Goal: Task Accomplishment & Management: Manage account settings

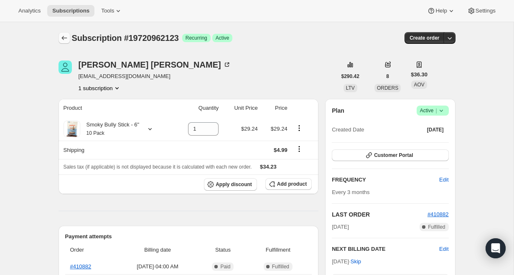
click at [66, 35] on icon "Subscriptions" at bounding box center [64, 38] width 8 height 8
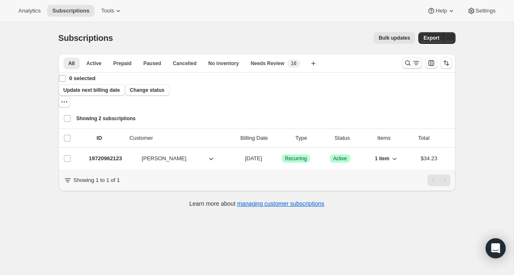
click at [409, 66] on icon "Search and filter results" at bounding box center [408, 63] width 8 height 8
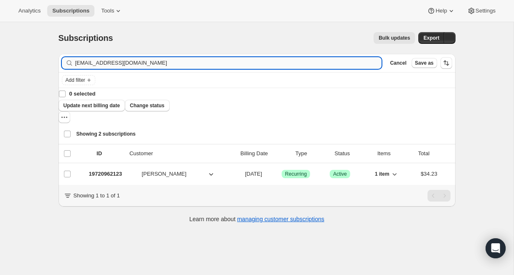
click at [142, 64] on input "[EMAIL_ADDRESS][DOMAIN_NAME]" at bounding box center [228, 63] width 307 height 12
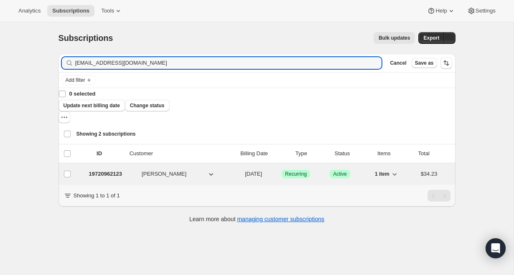
type input "[EMAIL_ADDRESS][DOMAIN_NAME]"
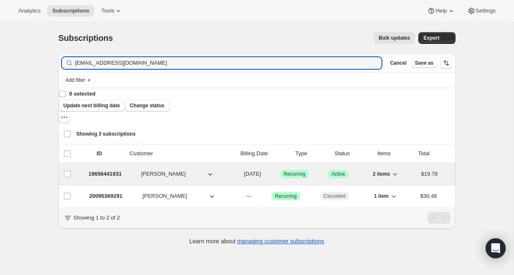
click at [94, 170] on p "19656441931" at bounding box center [105, 174] width 33 height 8
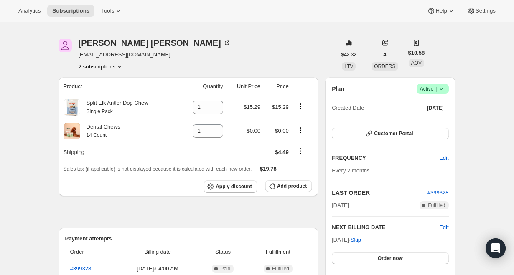
scroll to position [23, 0]
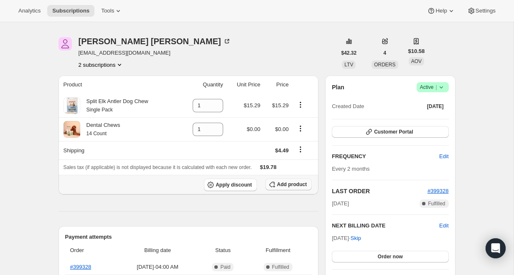
click at [284, 185] on span "Add product" at bounding box center [292, 184] width 30 height 7
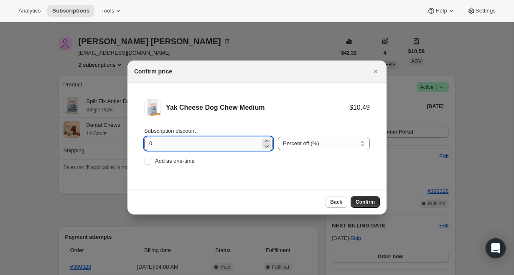
click at [213, 145] on input "0" at bounding box center [202, 143] width 116 height 13
type input "0"
type input "10"
click at [374, 208] on button "Confirm" at bounding box center [365, 202] width 29 height 12
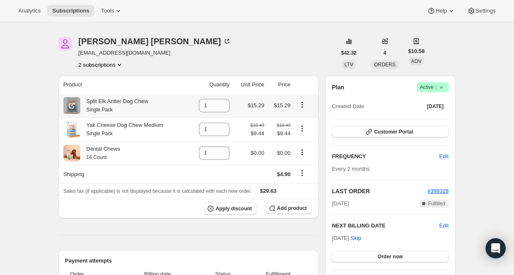
click at [303, 106] on icon "Product actions" at bounding box center [302, 105] width 8 height 8
click at [305, 119] on span "Remove" at bounding box center [296, 121] width 20 height 6
type input "0"
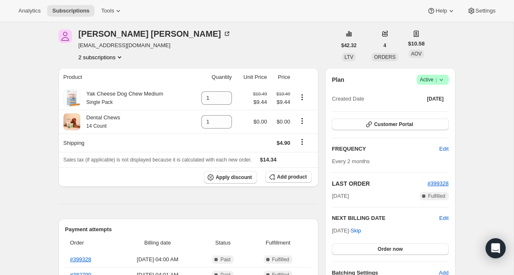
scroll to position [0, 0]
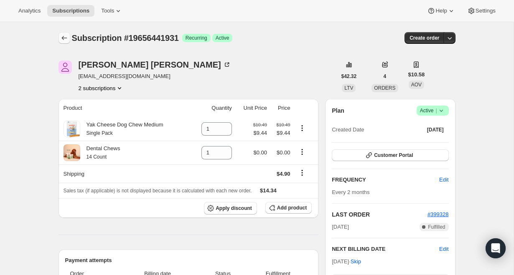
click at [62, 33] on button "Subscriptions" at bounding box center [65, 38] width 12 height 12
